Goal: Information Seeking & Learning: Learn about a topic

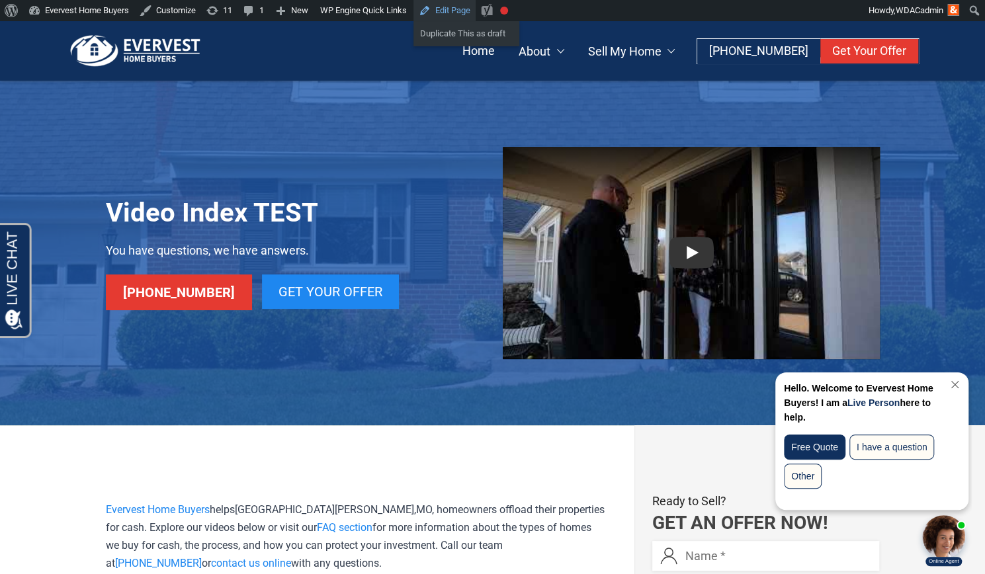
click at [432, 14] on link "Edit Page" at bounding box center [444, 10] width 62 height 21
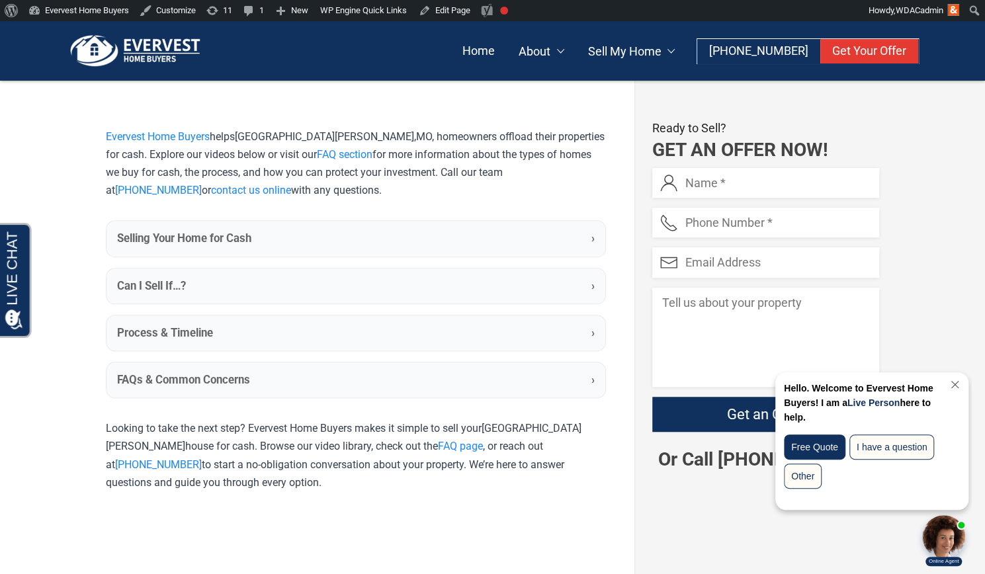
click at [308, 240] on summary "Selling Your Home for Cash ›" at bounding box center [355, 238] width 499 height 35
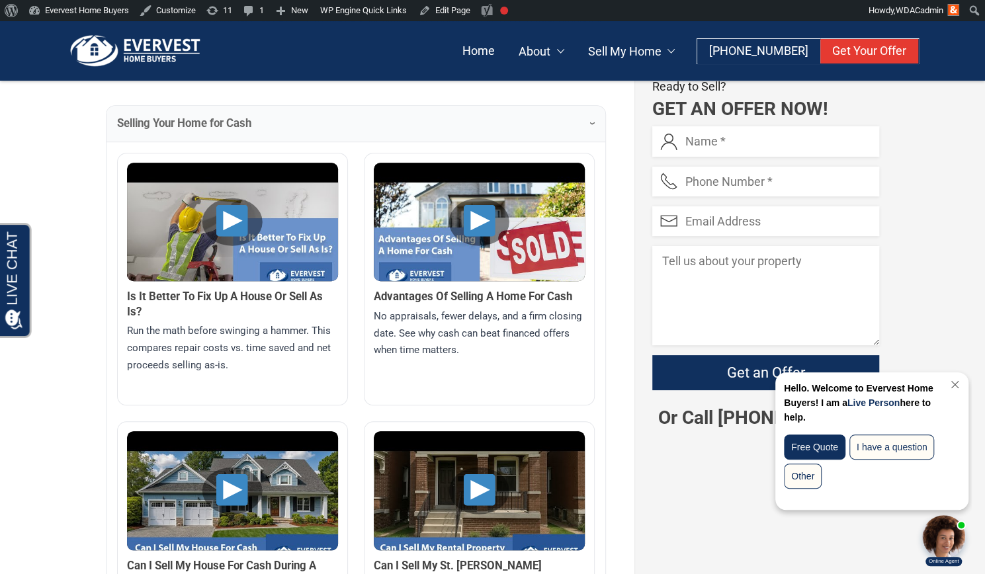
scroll to position [494, 0]
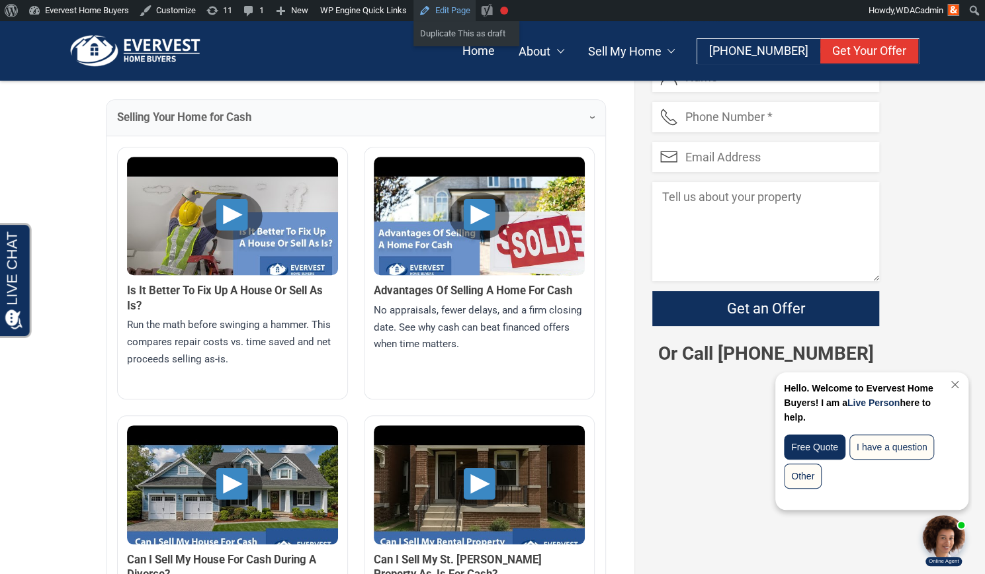
click at [432, 13] on link "Edit Page" at bounding box center [444, 10] width 62 height 21
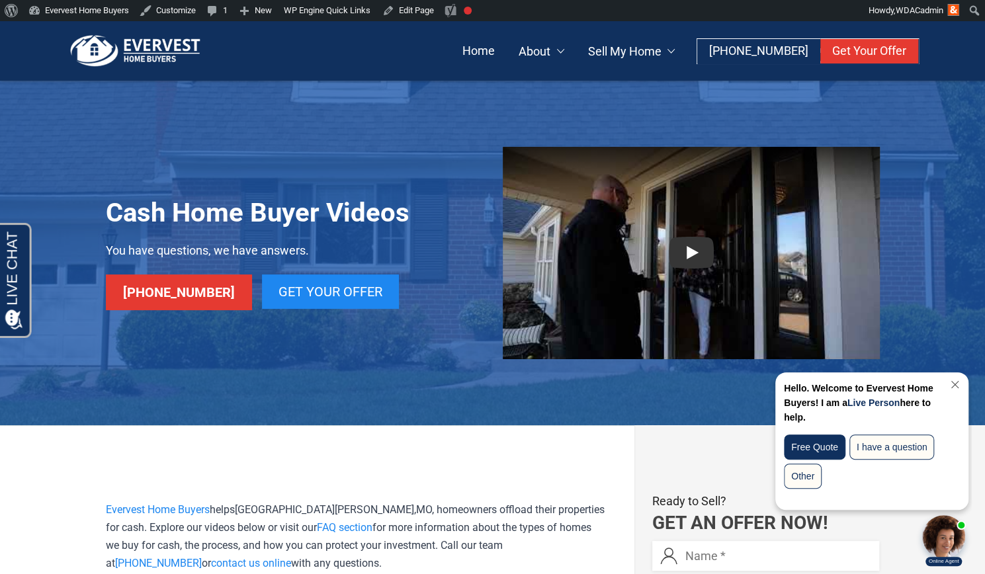
click at [436, 171] on div "Cash Home Buyer Videos You have questions, we have answers. (314) 730-0366 Get …" at bounding box center [294, 253] width 377 height 212
